Goal: Task Accomplishment & Management: Use online tool/utility

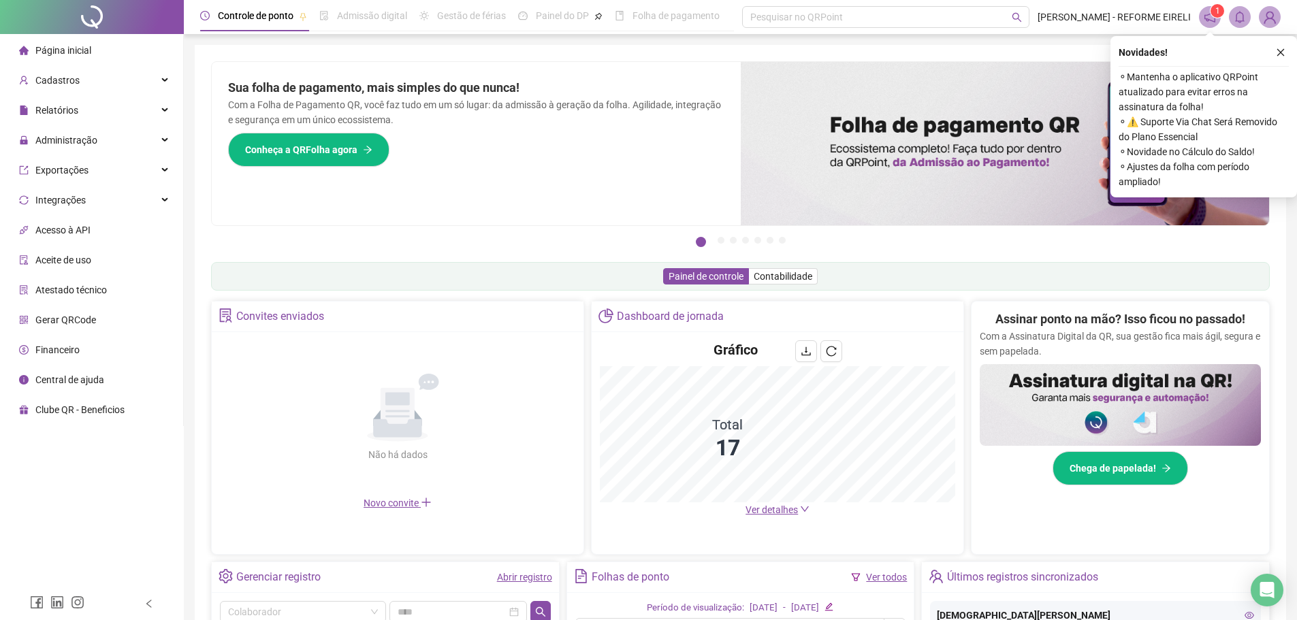
click at [516, 279] on div "Painel de controle Contabilidade" at bounding box center [740, 276] width 1059 height 29
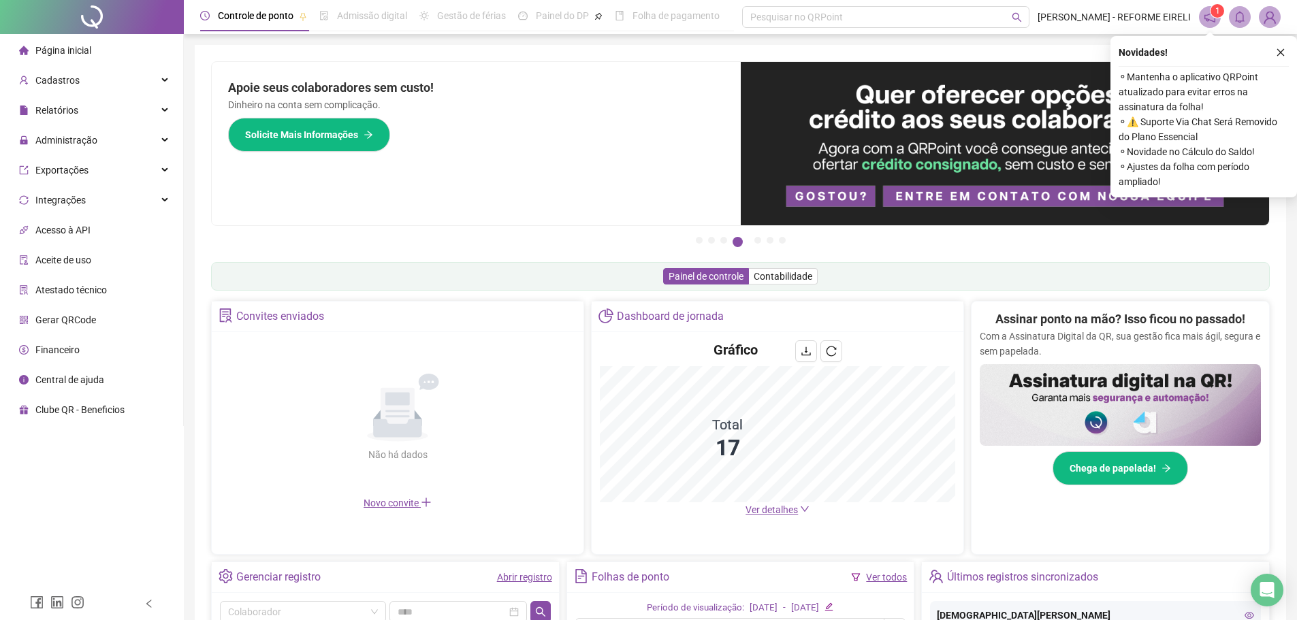
click at [1275, 53] on button "button" at bounding box center [1281, 52] width 16 height 16
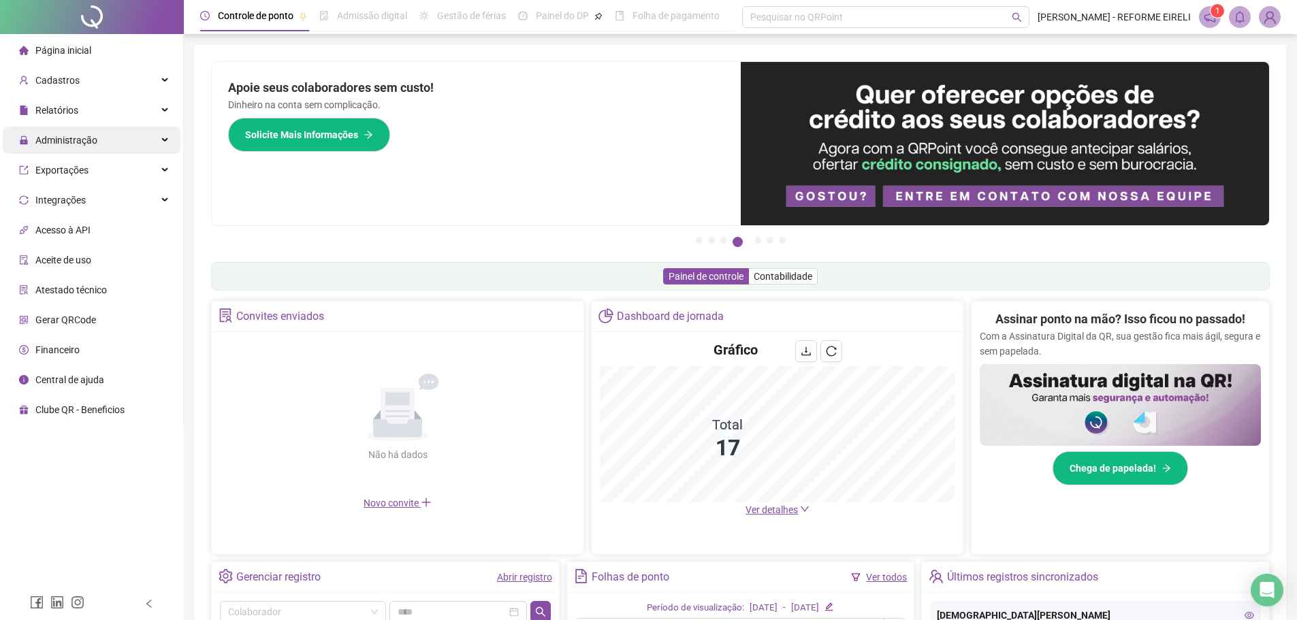
click at [82, 144] on span "Administração" at bounding box center [66, 140] width 62 height 11
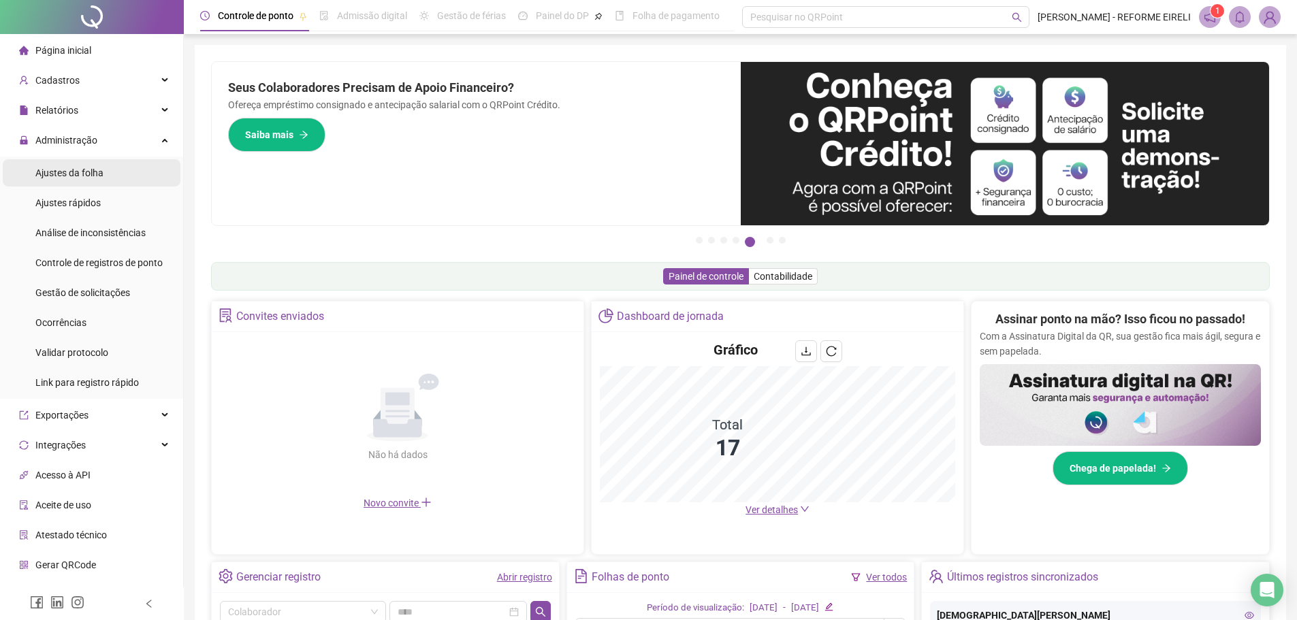
click at [76, 180] on div "Ajustes da folha" at bounding box center [69, 172] width 68 height 27
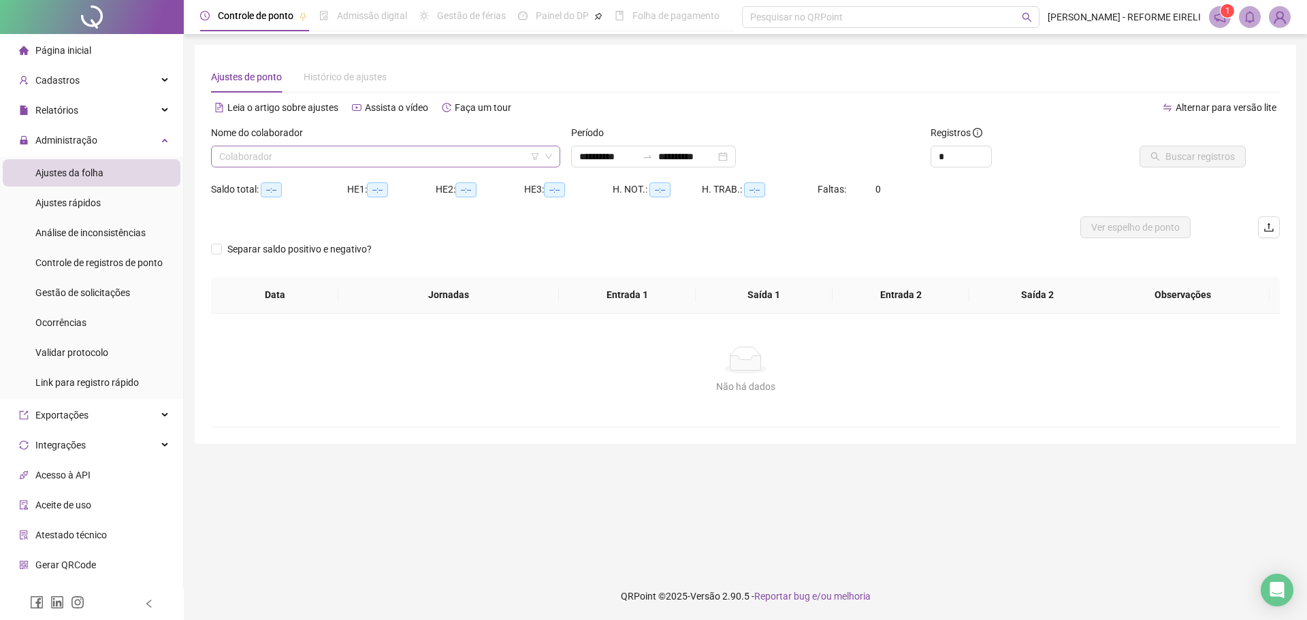
click at [464, 156] on input "search" at bounding box center [379, 156] width 321 height 20
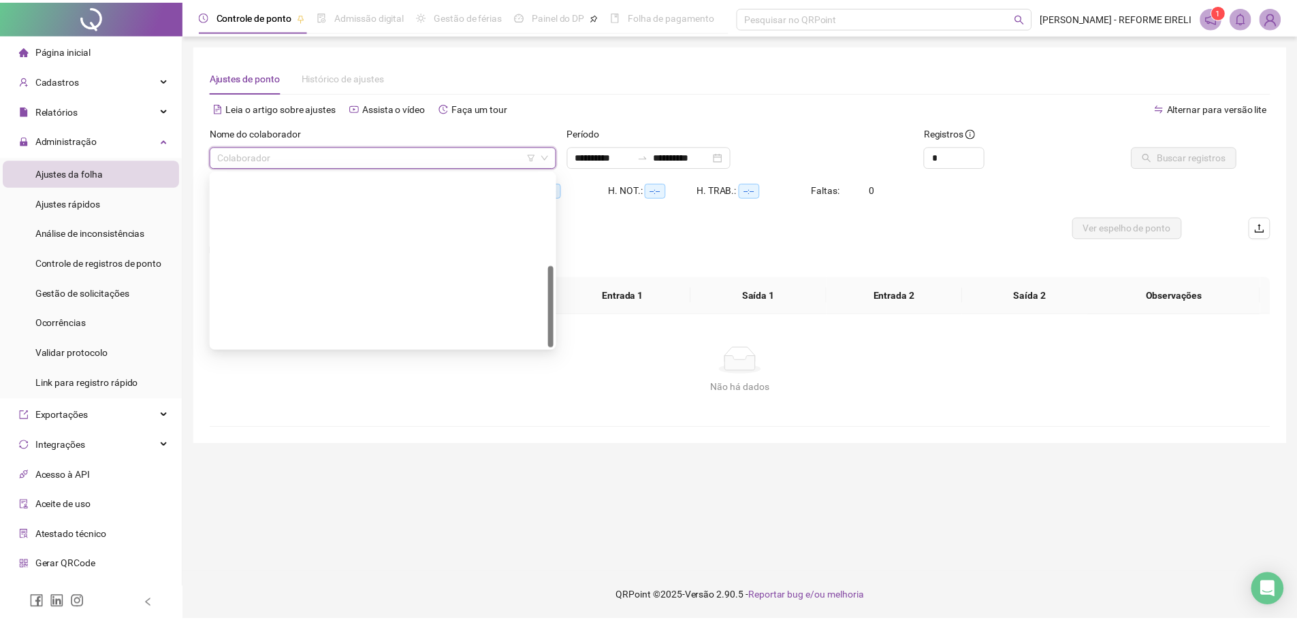
scroll to position [196, 0]
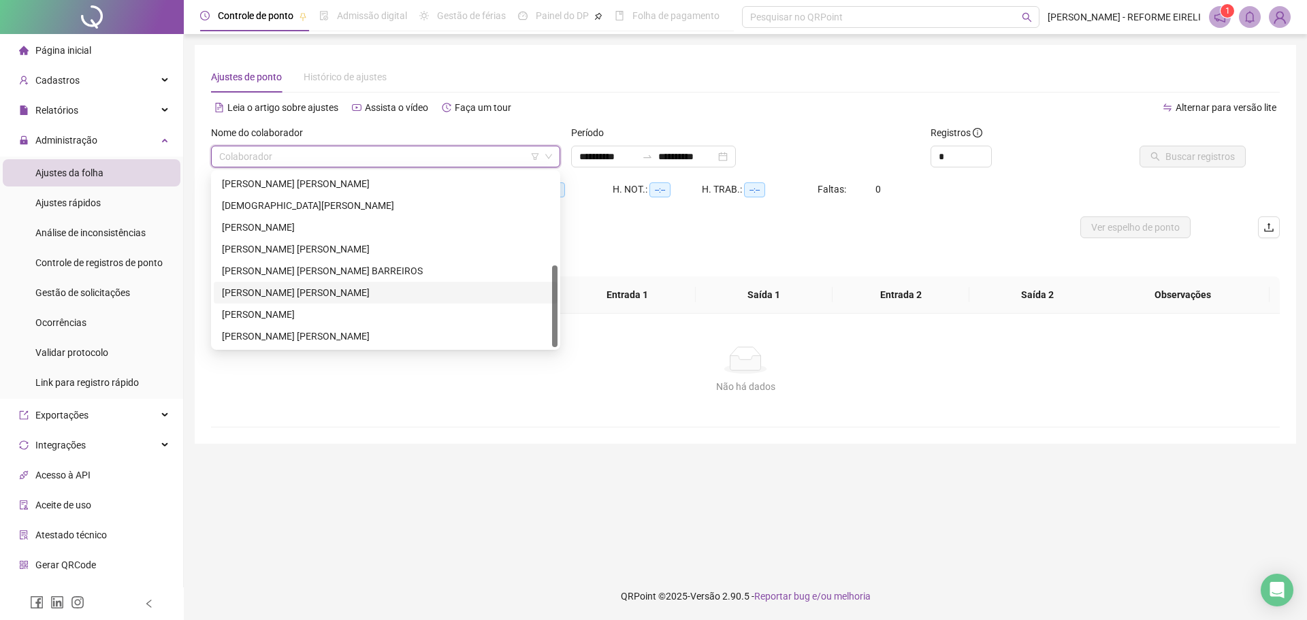
click at [284, 299] on div "[PERSON_NAME] [PERSON_NAME]" at bounding box center [385, 292] width 327 height 15
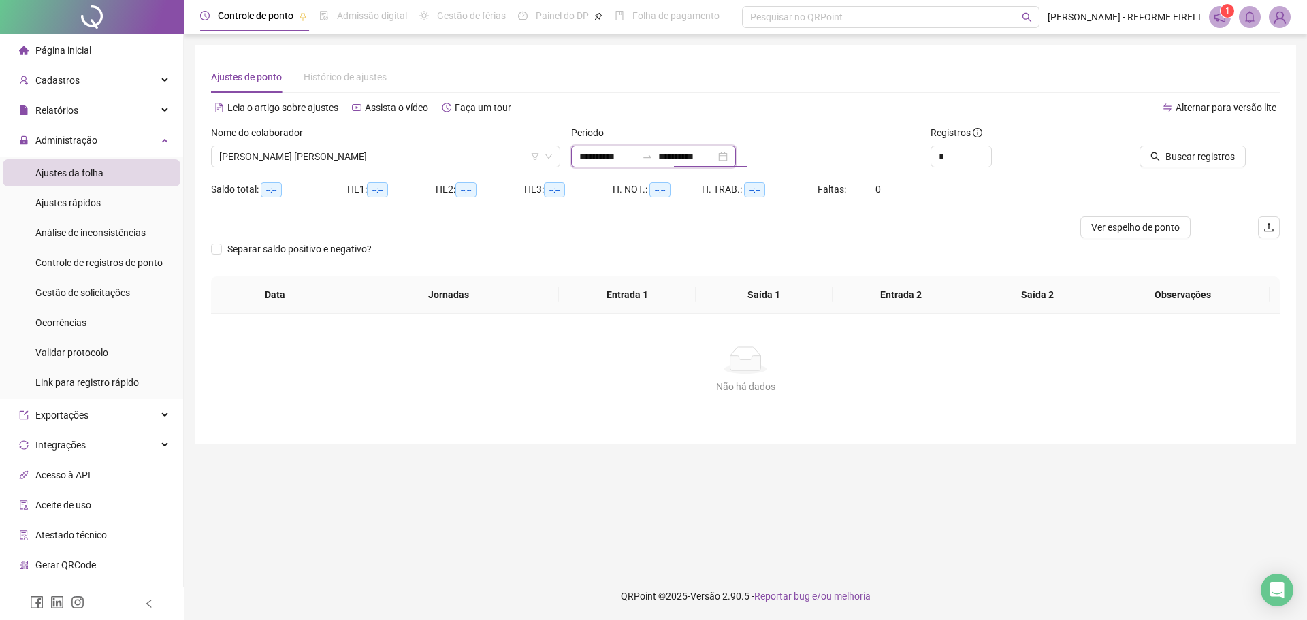
click at [736, 155] on div "**********" at bounding box center [653, 157] width 165 height 22
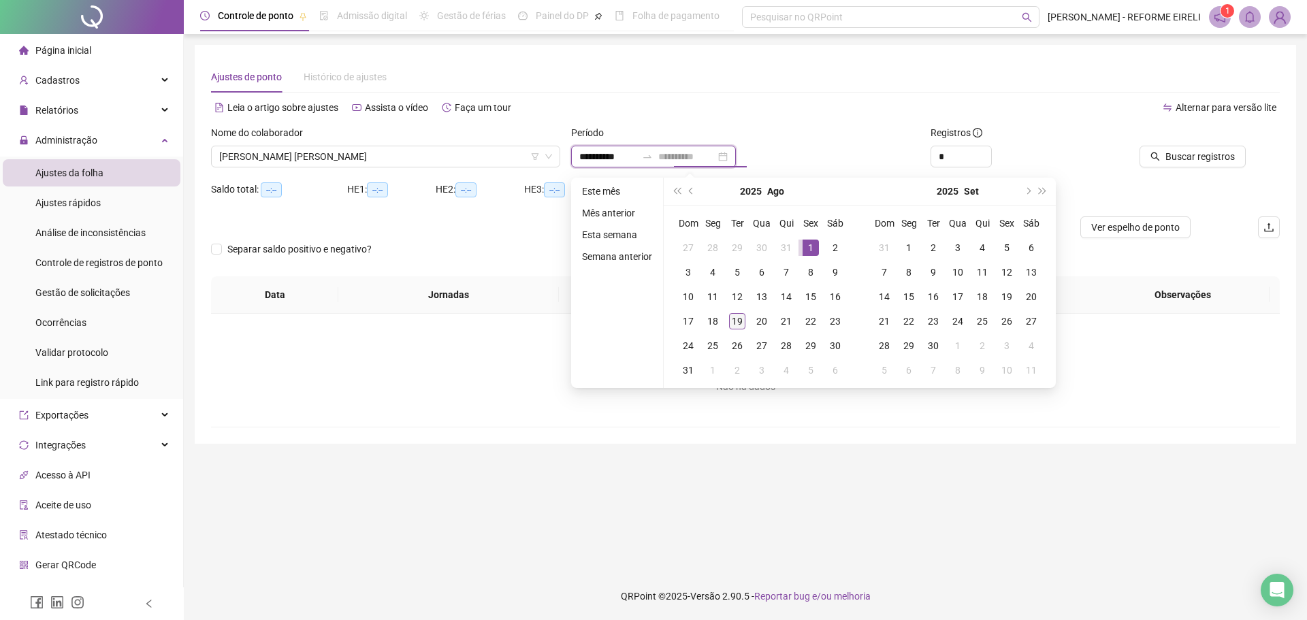
type input "**********"
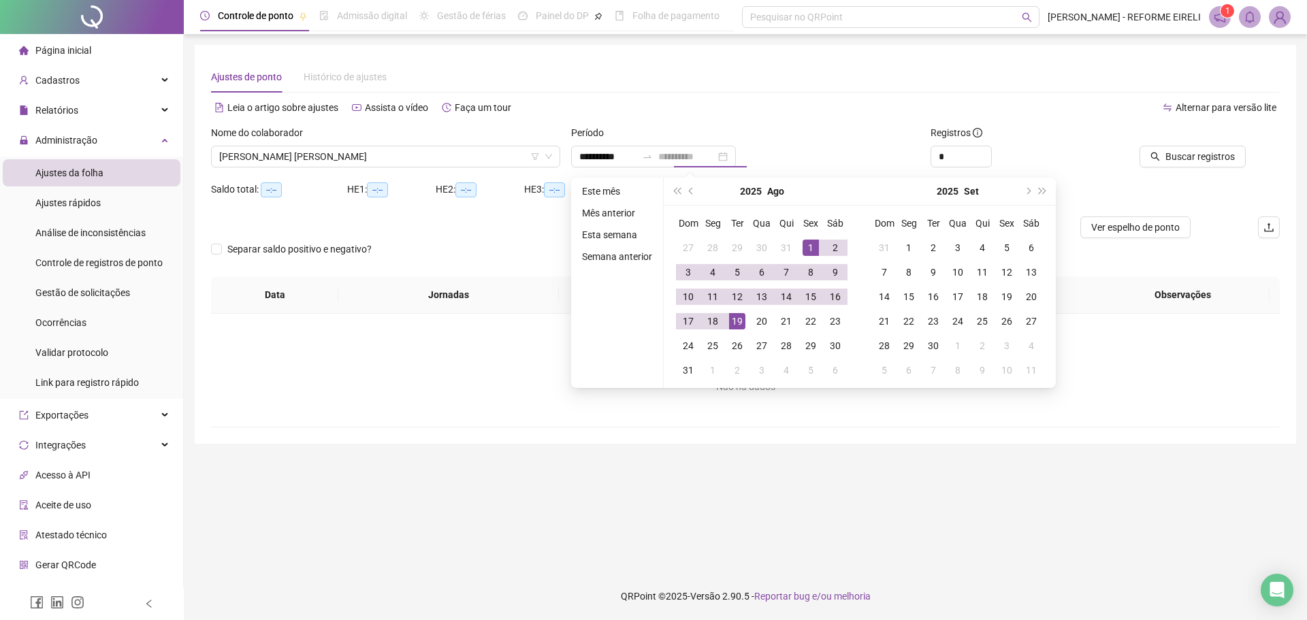
click at [729, 323] on div "19" at bounding box center [737, 321] width 16 height 16
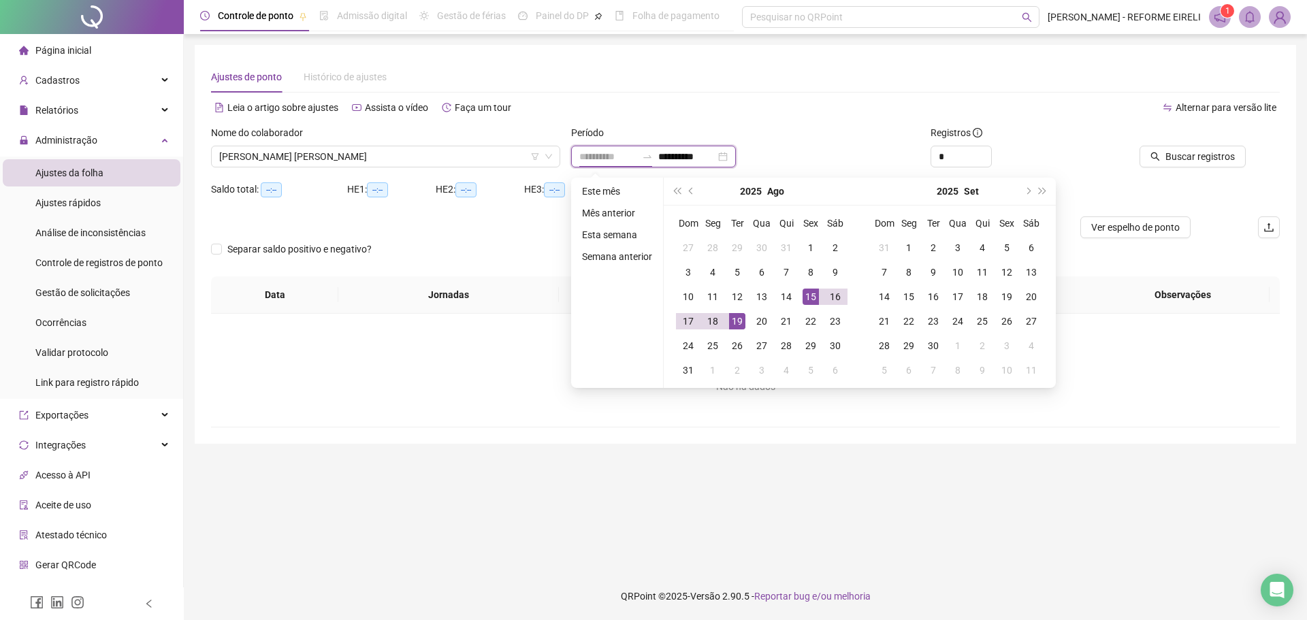
type input "**********"
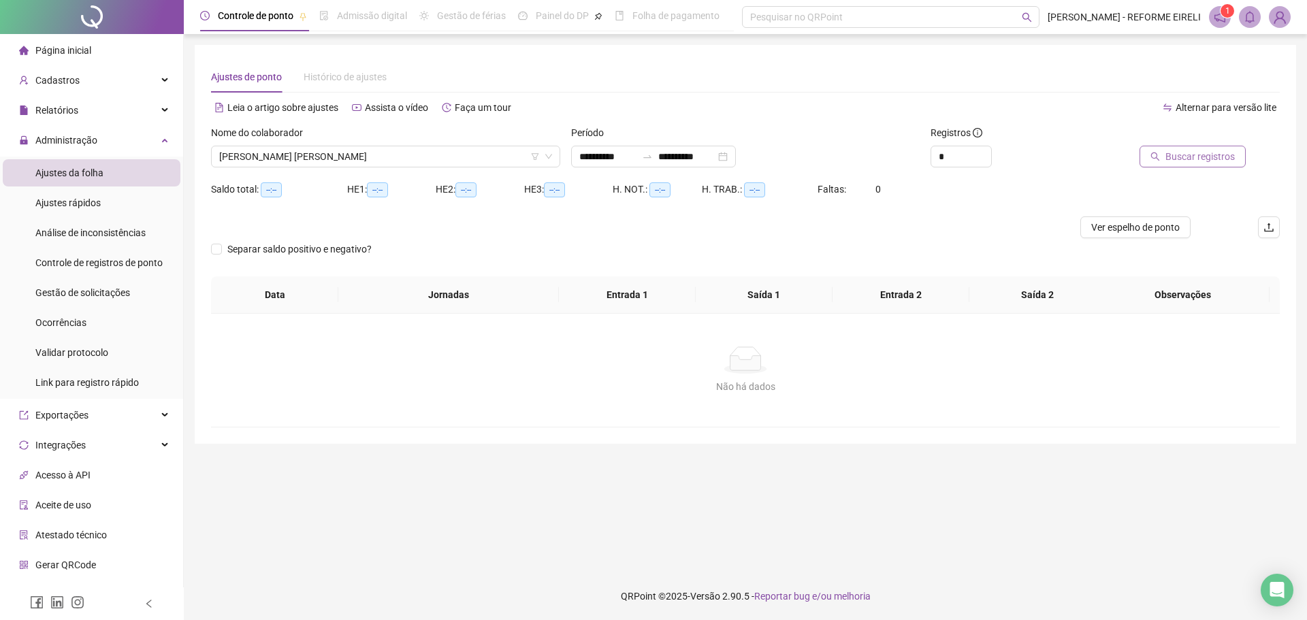
click at [1223, 161] on span "Buscar registros" at bounding box center [1200, 156] width 69 height 15
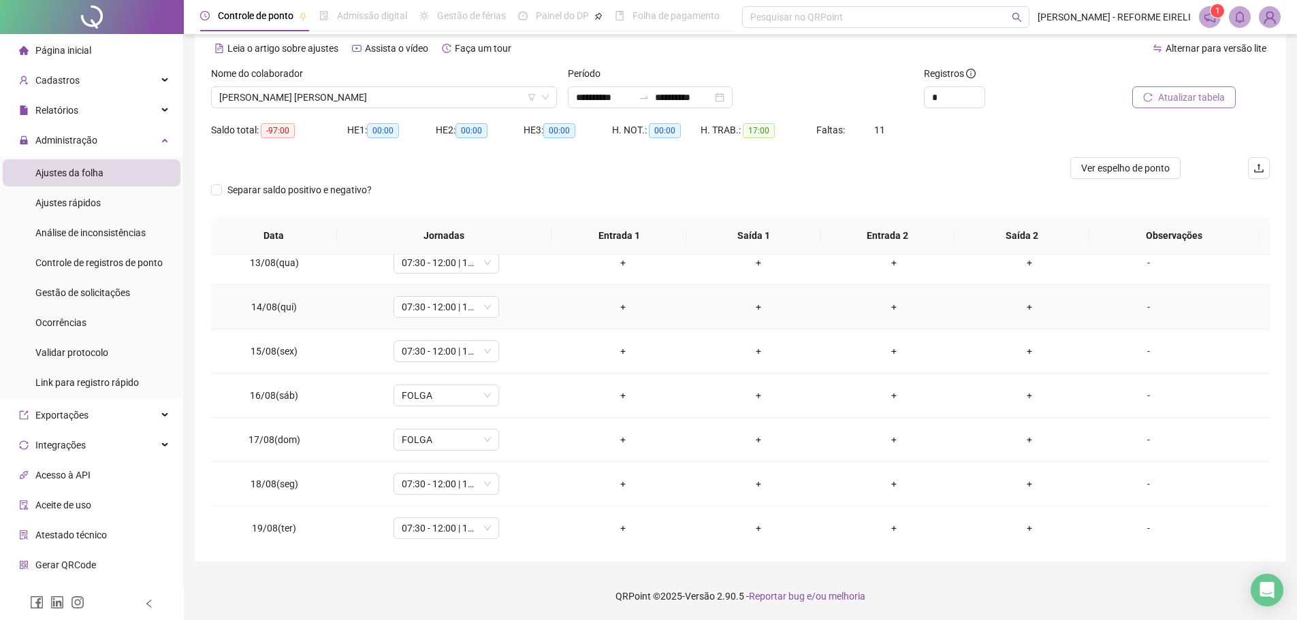
scroll to position [550, 0]
click at [1138, 169] on span "Ver espelho de ponto" at bounding box center [1125, 168] width 89 height 15
click at [541, 96] on icon "down" at bounding box center [545, 97] width 8 height 8
click at [544, 99] on icon "down" at bounding box center [545, 97] width 8 height 8
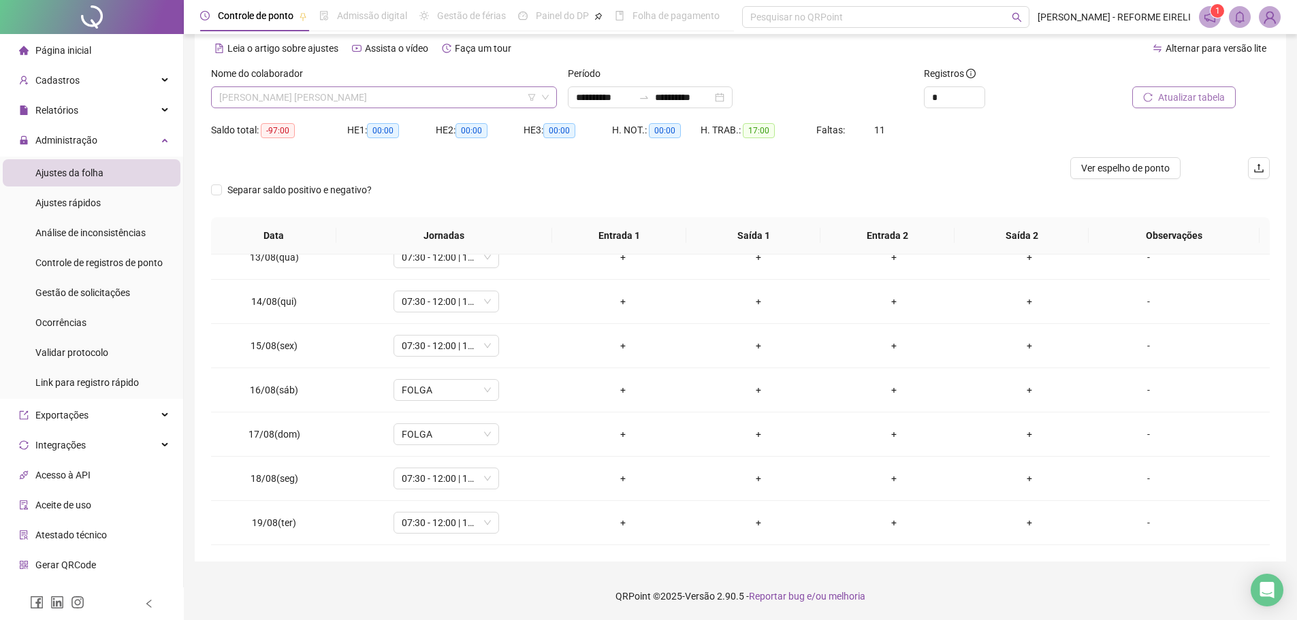
click at [372, 93] on span "[PERSON_NAME] [PERSON_NAME]" at bounding box center [384, 97] width 330 height 20
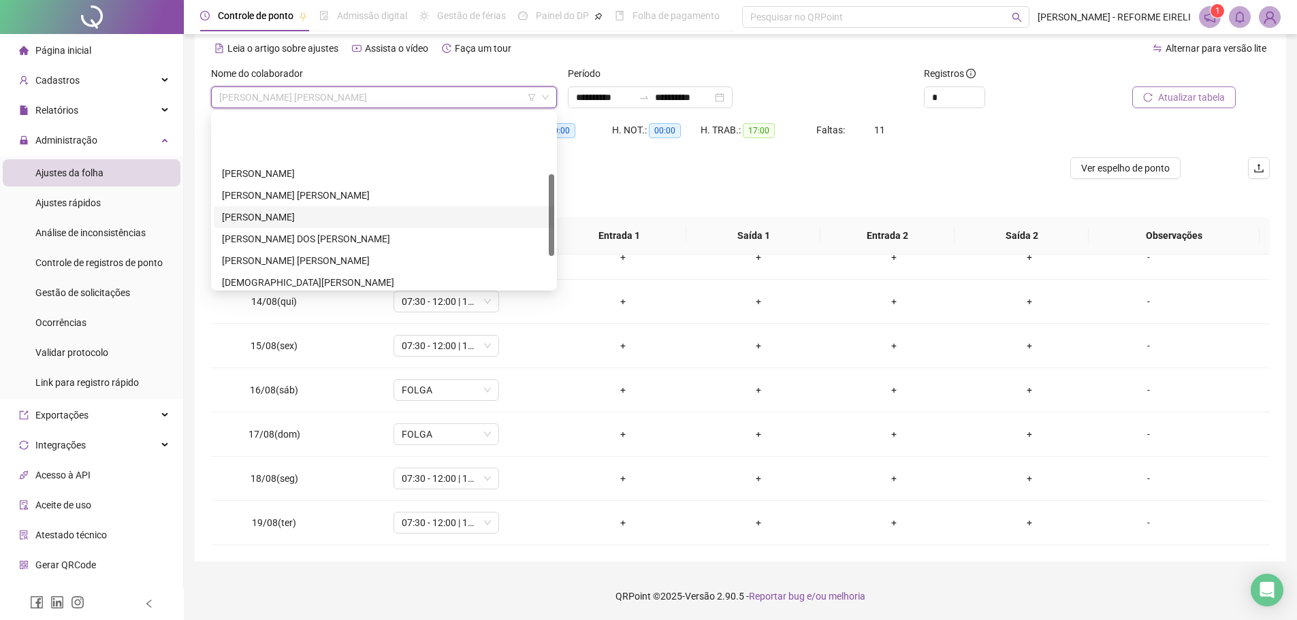
scroll to position [196, 0]
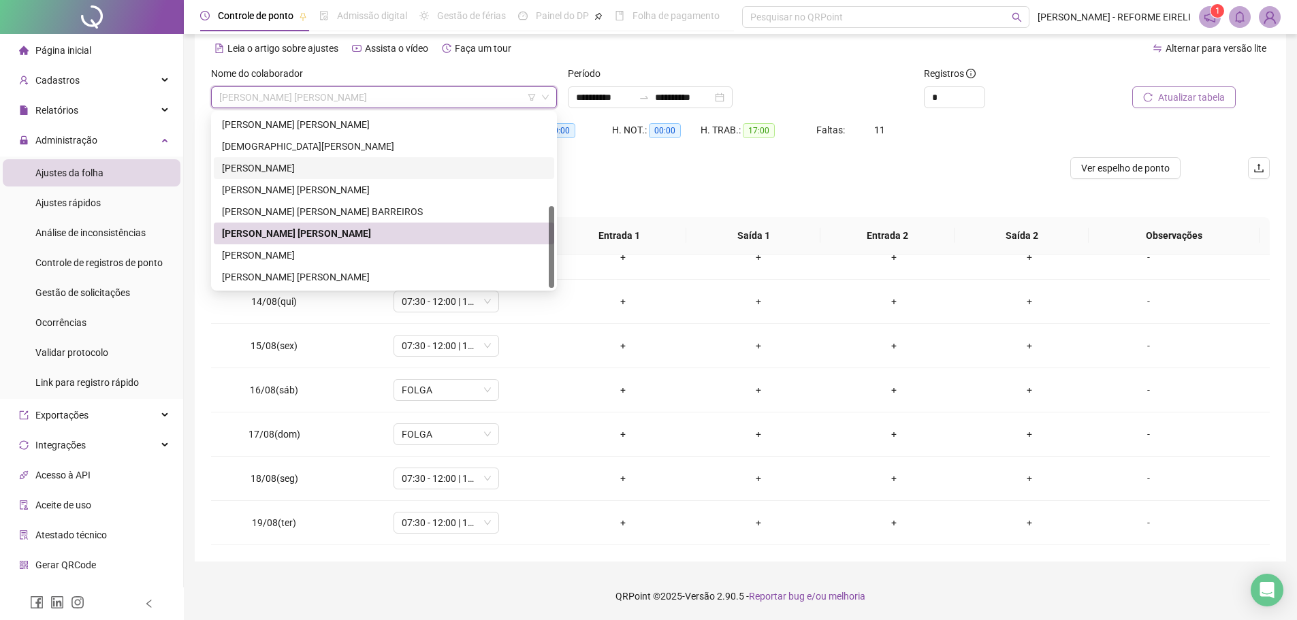
click at [312, 171] on div "[PERSON_NAME]" at bounding box center [384, 168] width 324 height 15
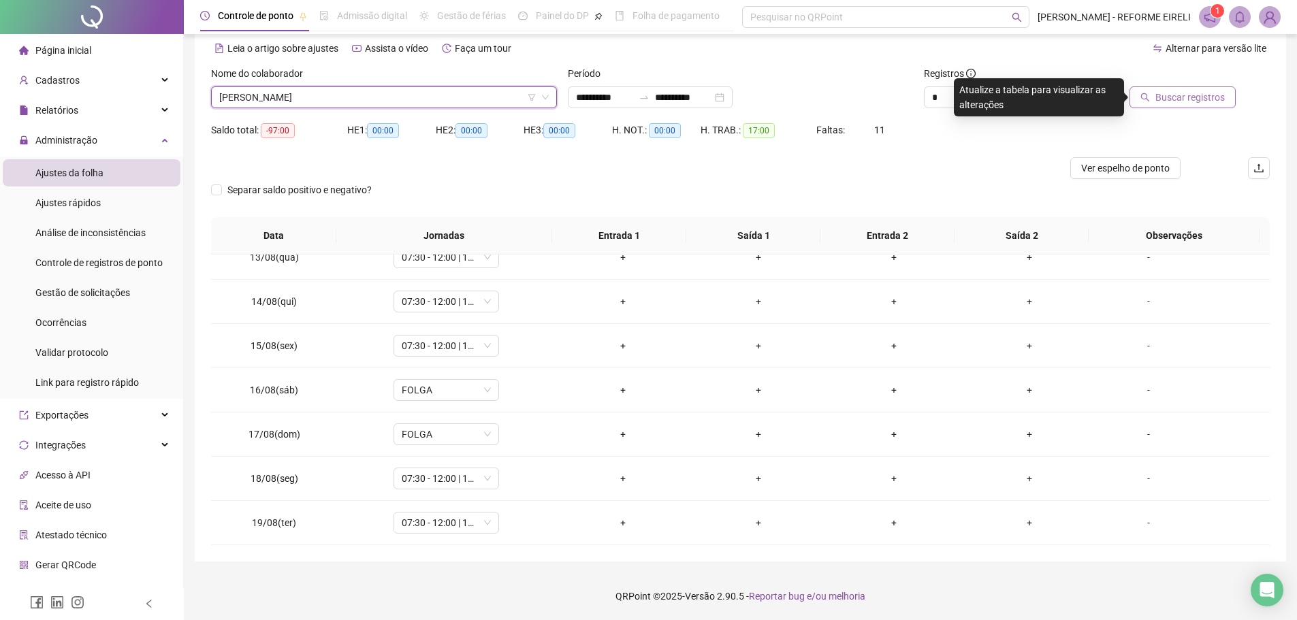
click at [1195, 102] on span "Buscar registros" at bounding box center [1189, 97] width 69 height 15
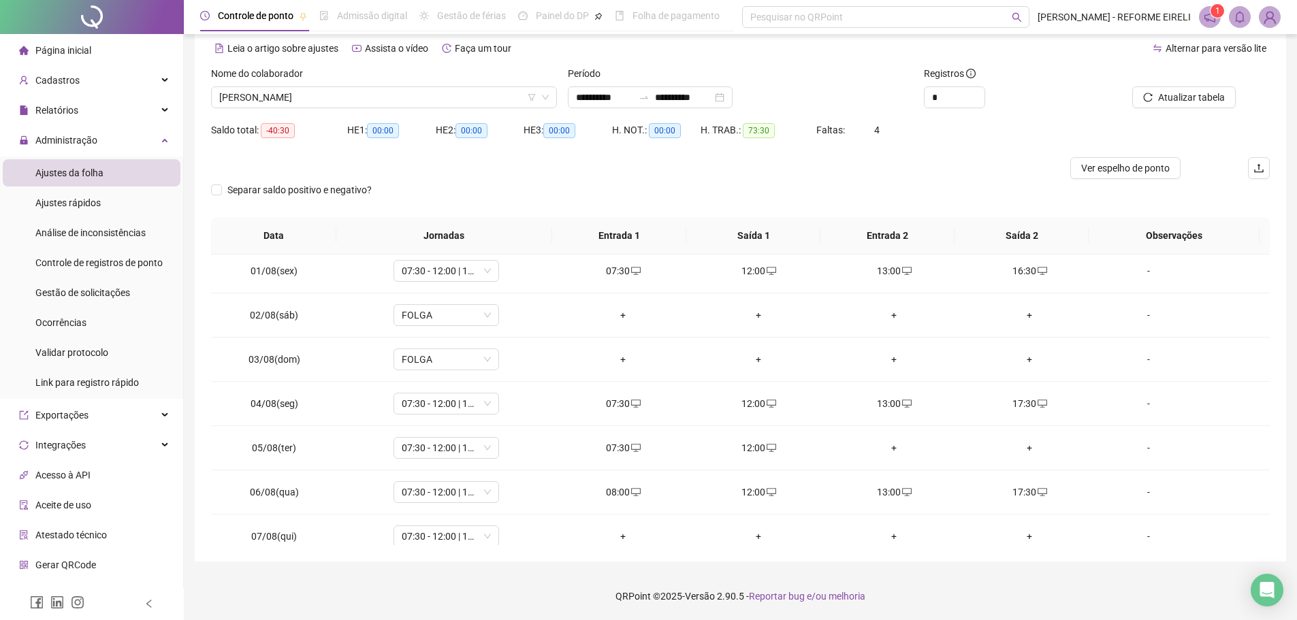
scroll to position [0, 0]
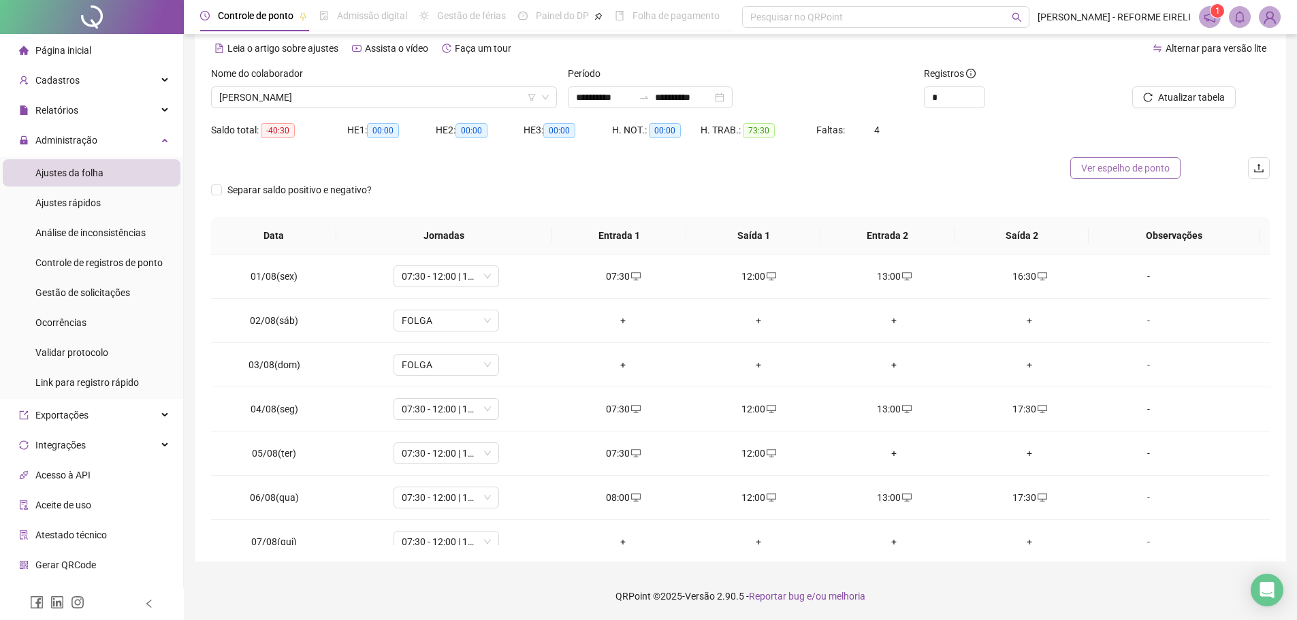
click at [1129, 170] on span "Ver espelho de ponto" at bounding box center [1125, 168] width 89 height 15
